Goal: Subscribe to service/newsletter

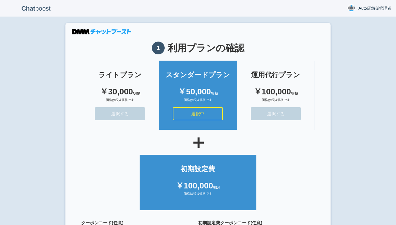
scroll to position [56, 0]
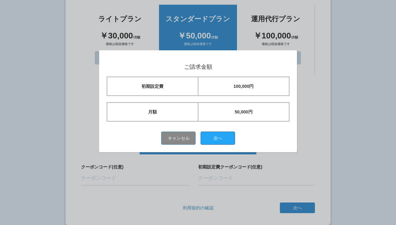
click at [220, 138] on button "次へ" at bounding box center [217, 138] width 34 height 13
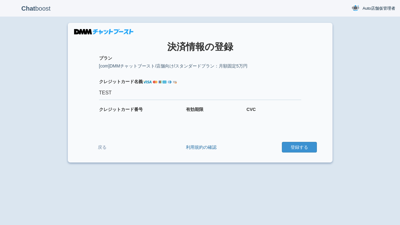
type input "TEST"
click at [299, 147] on button "登録する" at bounding box center [299, 147] width 35 height 11
